Goal: Find specific page/section: Find specific page/section

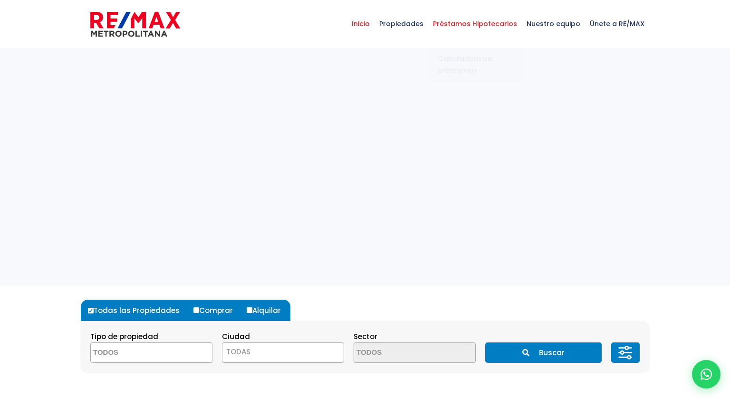
select select
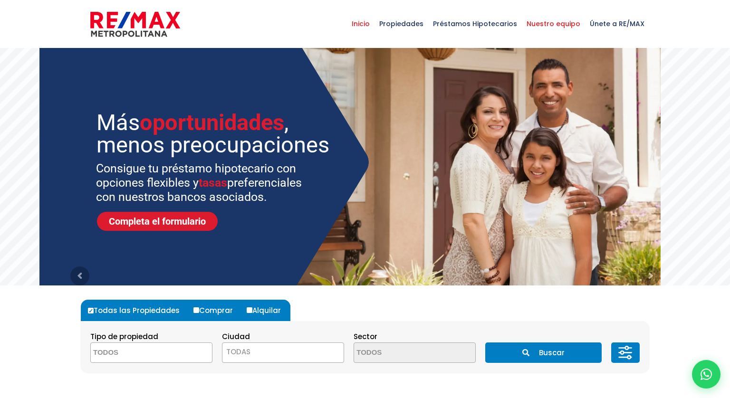
click at [557, 26] on span "Nuestro equipo" at bounding box center [553, 24] width 63 height 29
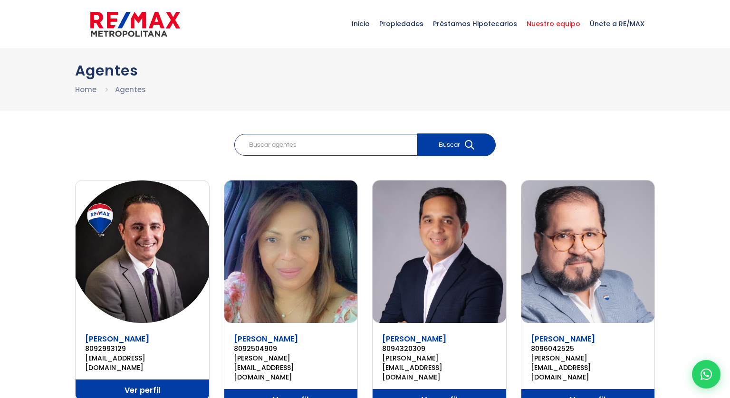
scroll to position [0, 0]
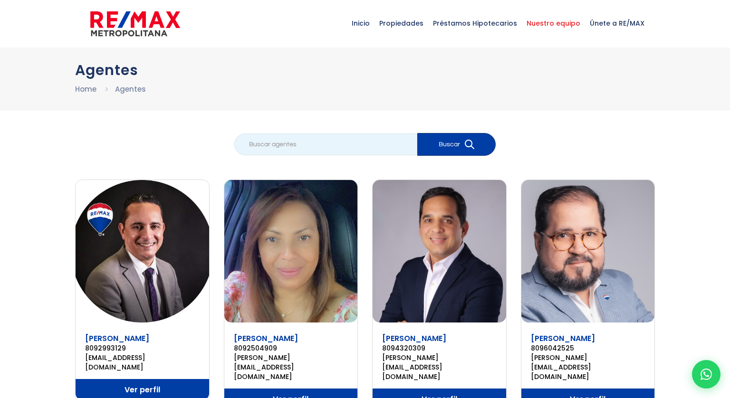
click at [293, 152] on input "search" at bounding box center [325, 145] width 183 height 22
type input "leonardo"
click at [417, 133] on button "Buscar" at bounding box center [456, 144] width 78 height 23
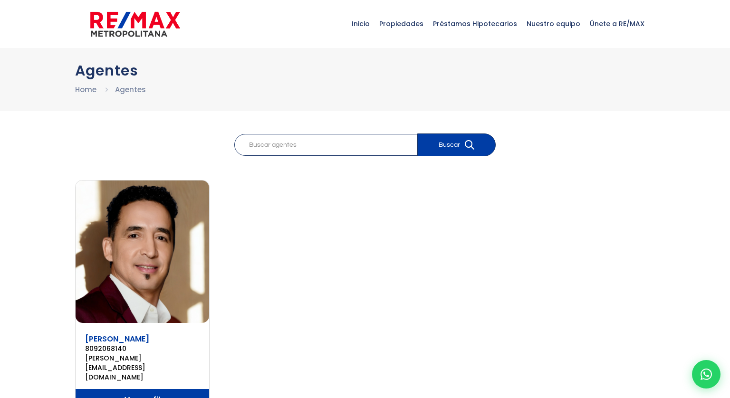
click at [146, 339] on link "Leonardo Blanco" at bounding box center [117, 339] width 64 height 11
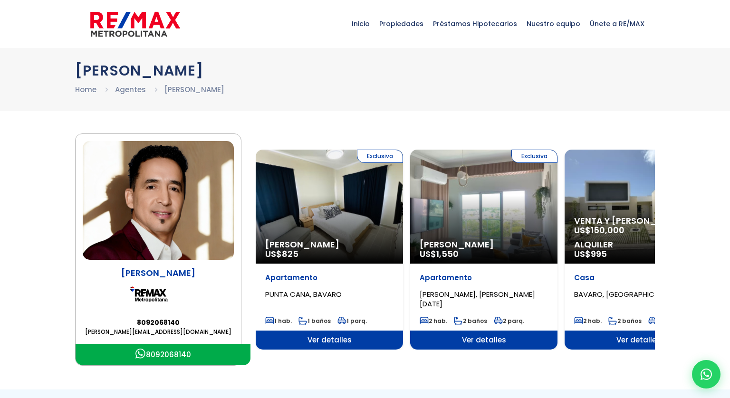
click at [202, 210] on img at bounding box center [158, 200] width 151 height 119
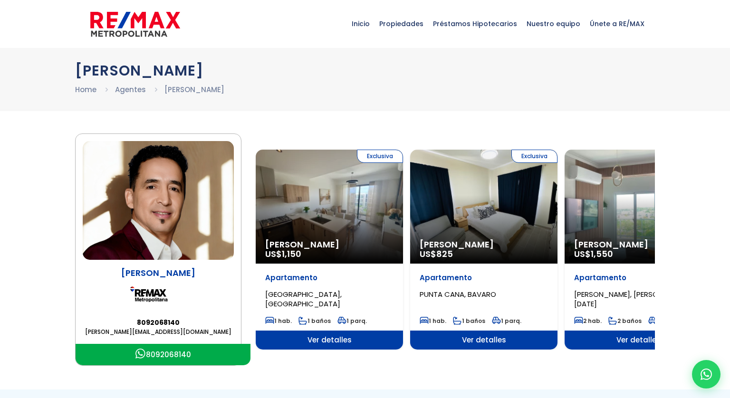
click at [329, 179] on div "Exclusiva Alquiler Amueblado US$ 1,150" at bounding box center [329, 207] width 147 height 114
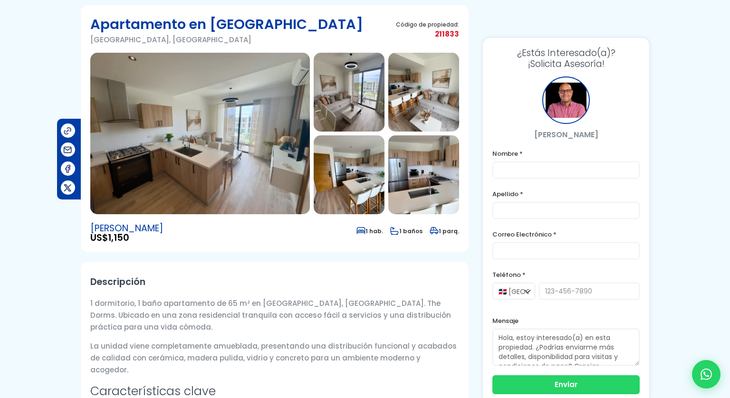
scroll to position [63, 0]
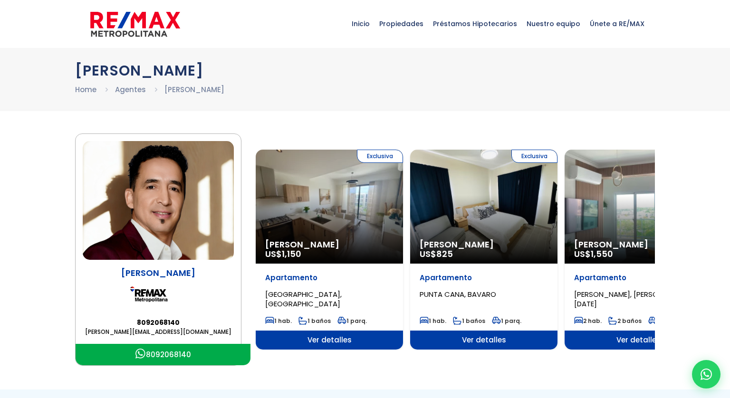
click at [453, 195] on div "Exclusiva Alquiler Amueblado US$ 825" at bounding box center [483, 207] width 147 height 114
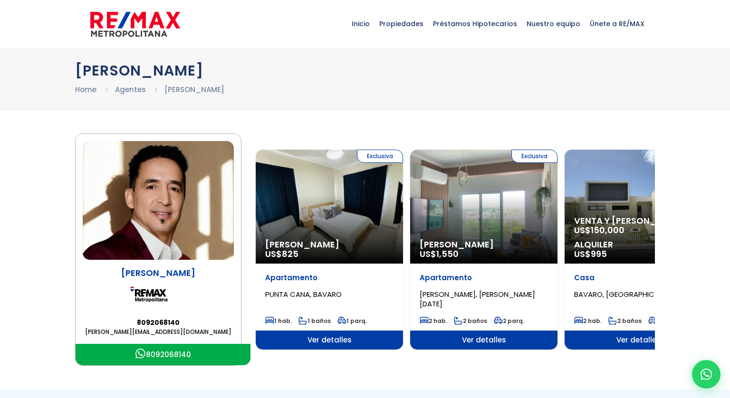
click at [619, 196] on div "Venta y Alquiler US$ 150,000 Alquiler US$ 995" at bounding box center [638, 207] width 147 height 114
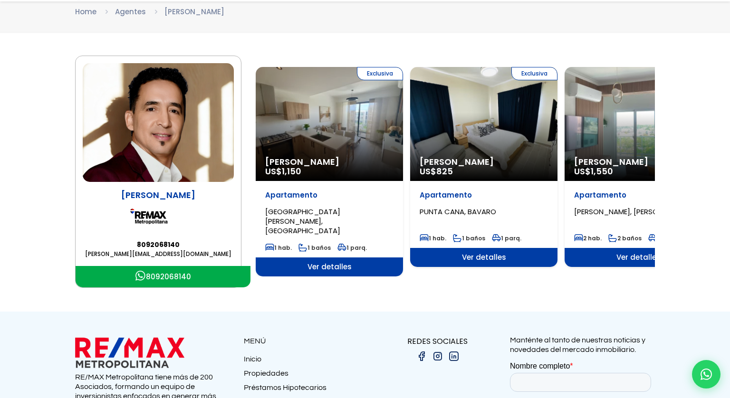
scroll to position [86, 0]
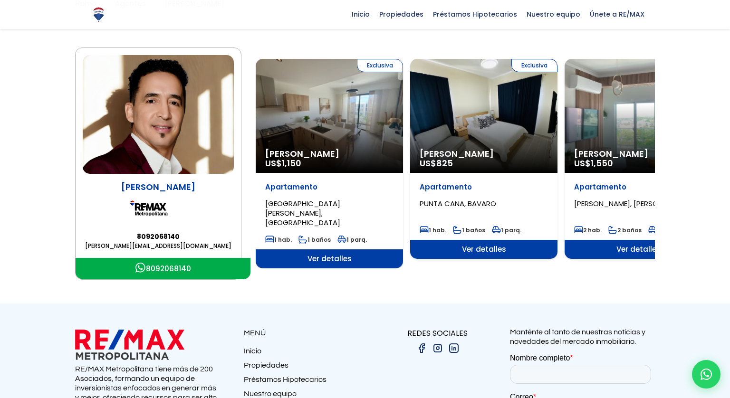
click at [348, 123] on div "Exclusiva Alquiler Amueblado US$ 1,150" at bounding box center [329, 116] width 147 height 114
